Goal: Navigation & Orientation: Find specific page/section

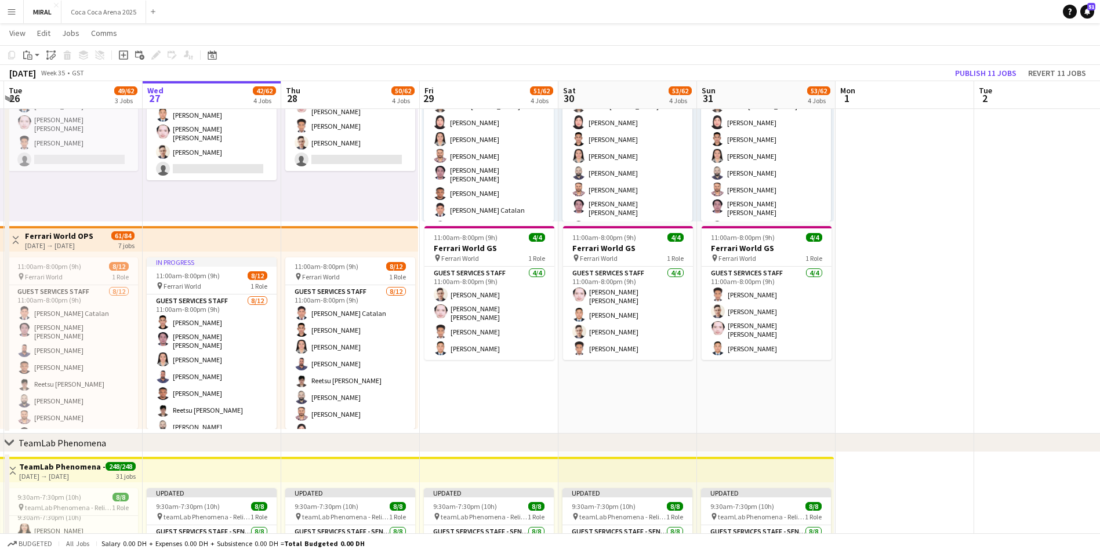
scroll to position [0, 273]
drag, startPoint x: 849, startPoint y: 402, endPoint x: 610, endPoint y: 401, distance: 239.0
click at [610, 401] on app-calendar-viewport "Sun 24 70/72 5 Jobs Mon 25 58/62 4 Jobs Tue 26 49/62 3 Jobs Wed 27 42/62 4 Jobs…" at bounding box center [550, 536] width 1100 height 1214
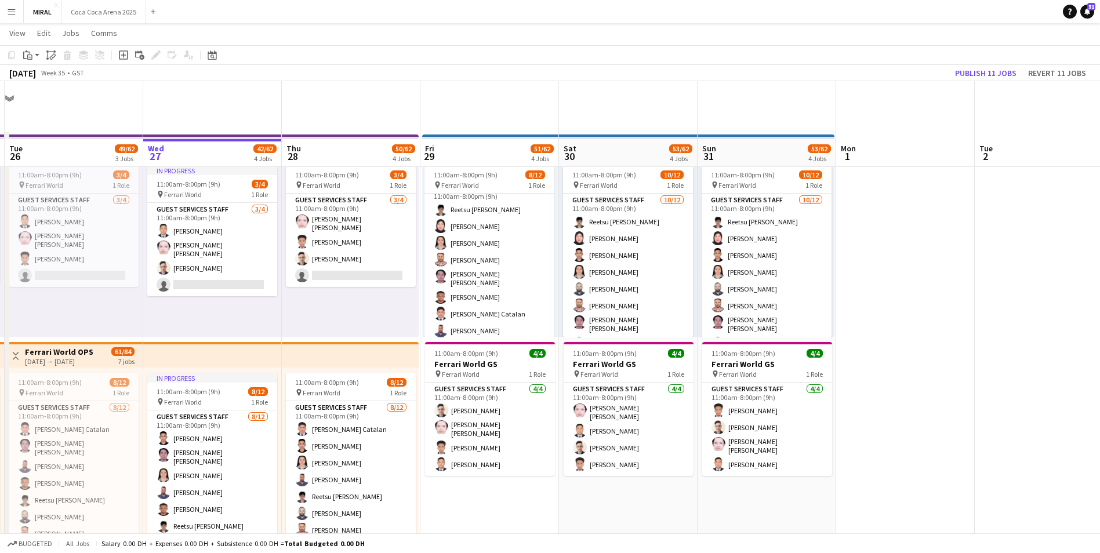
scroll to position [116, 0]
